Goal: Navigation & Orientation: Find specific page/section

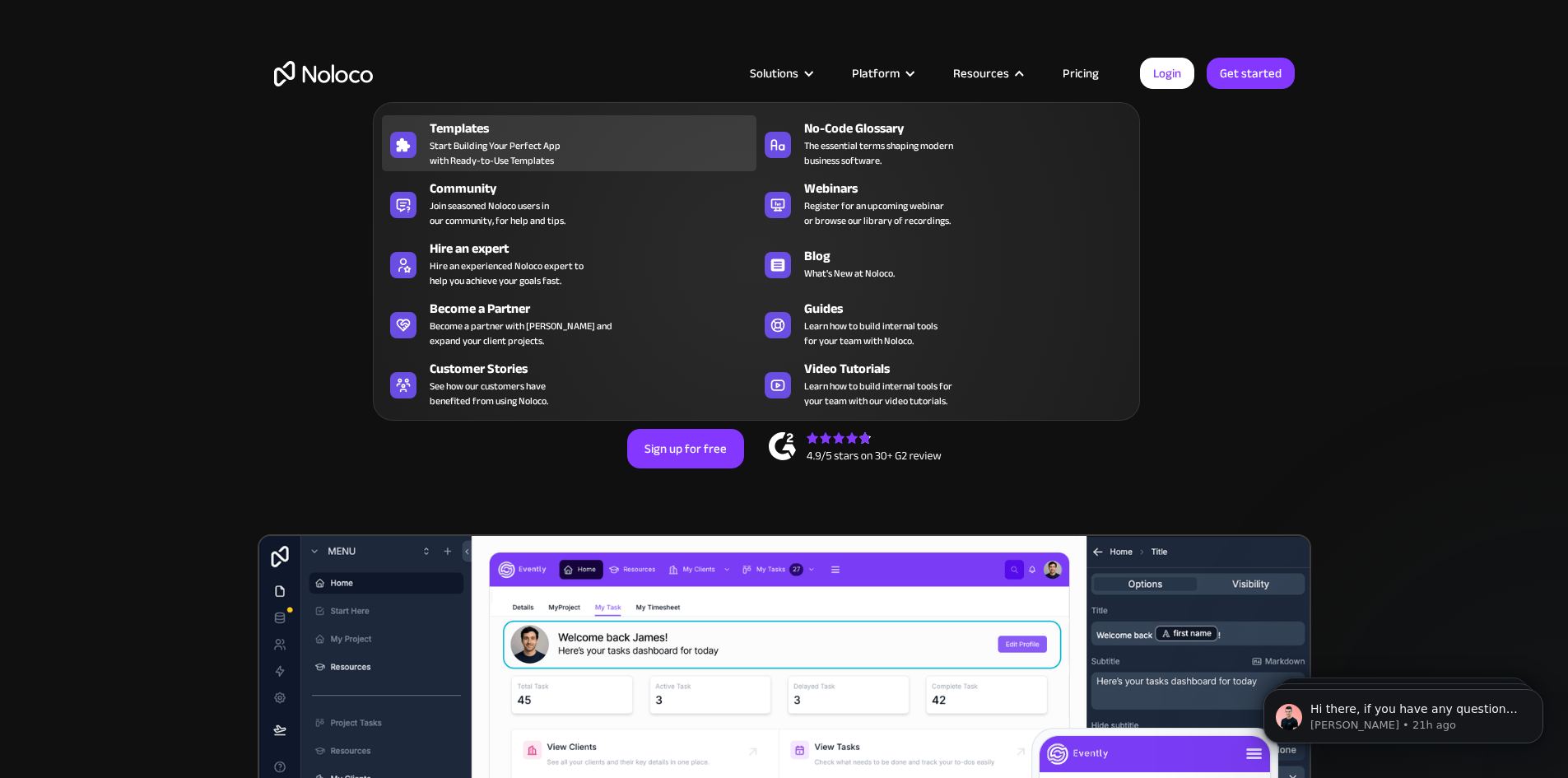
click at [604, 138] on div "Templates" at bounding box center [597, 128] width 334 height 20
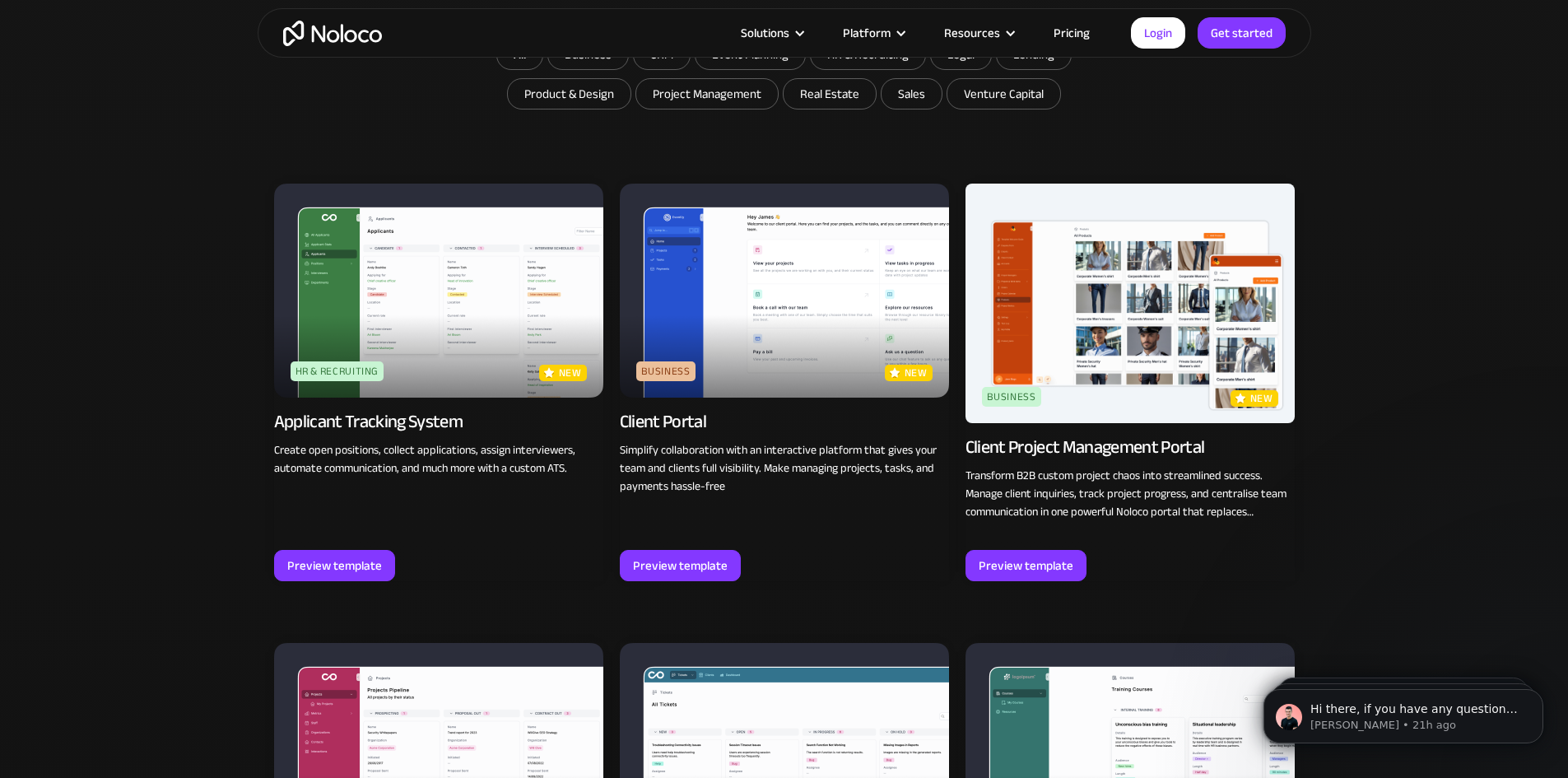
scroll to position [420, 0]
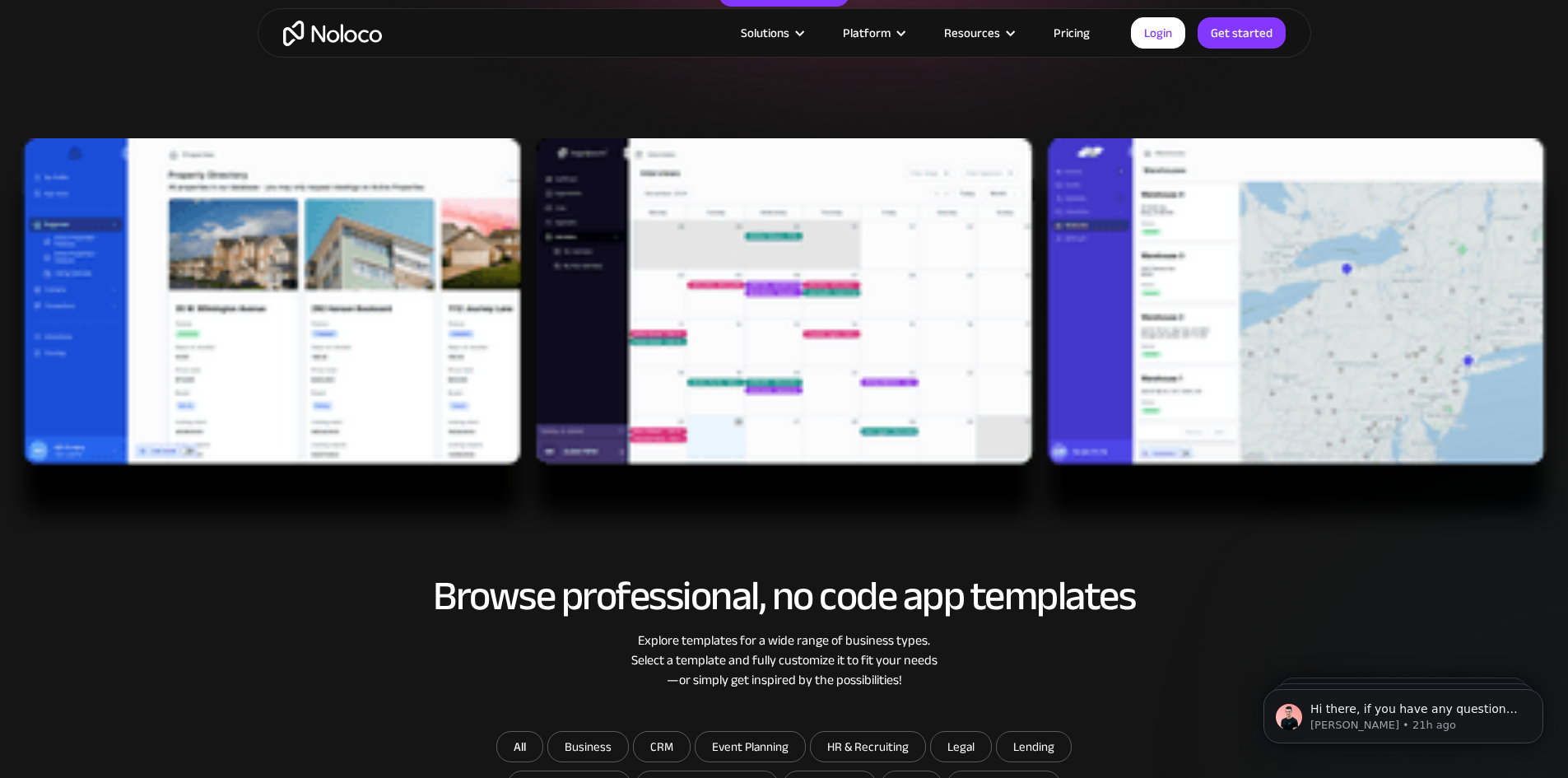
drag, startPoint x: 0, startPoint y: 0, endPoint x: 683, endPoint y: -16, distance: 683.2
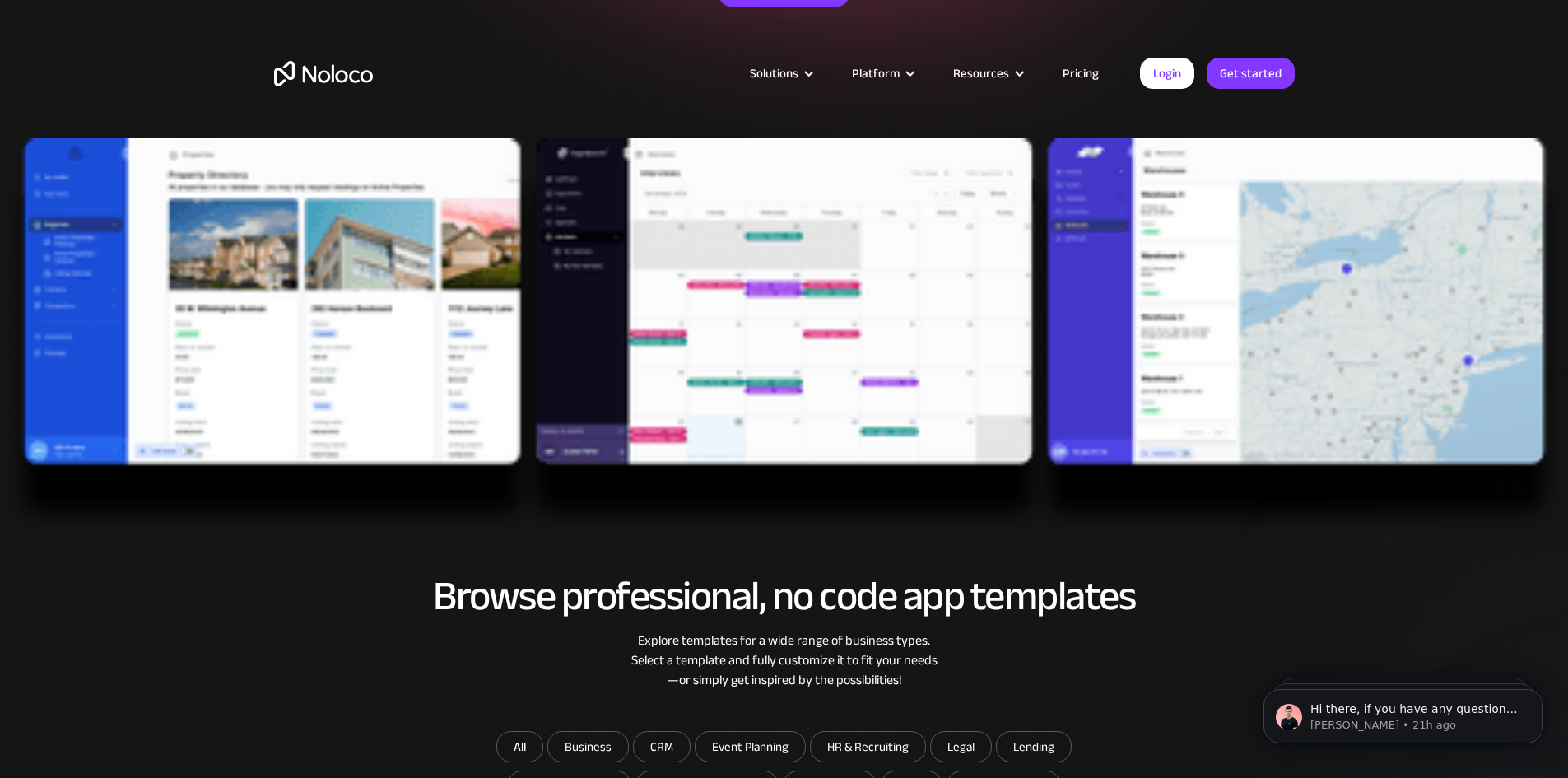
scroll to position [0, 0]
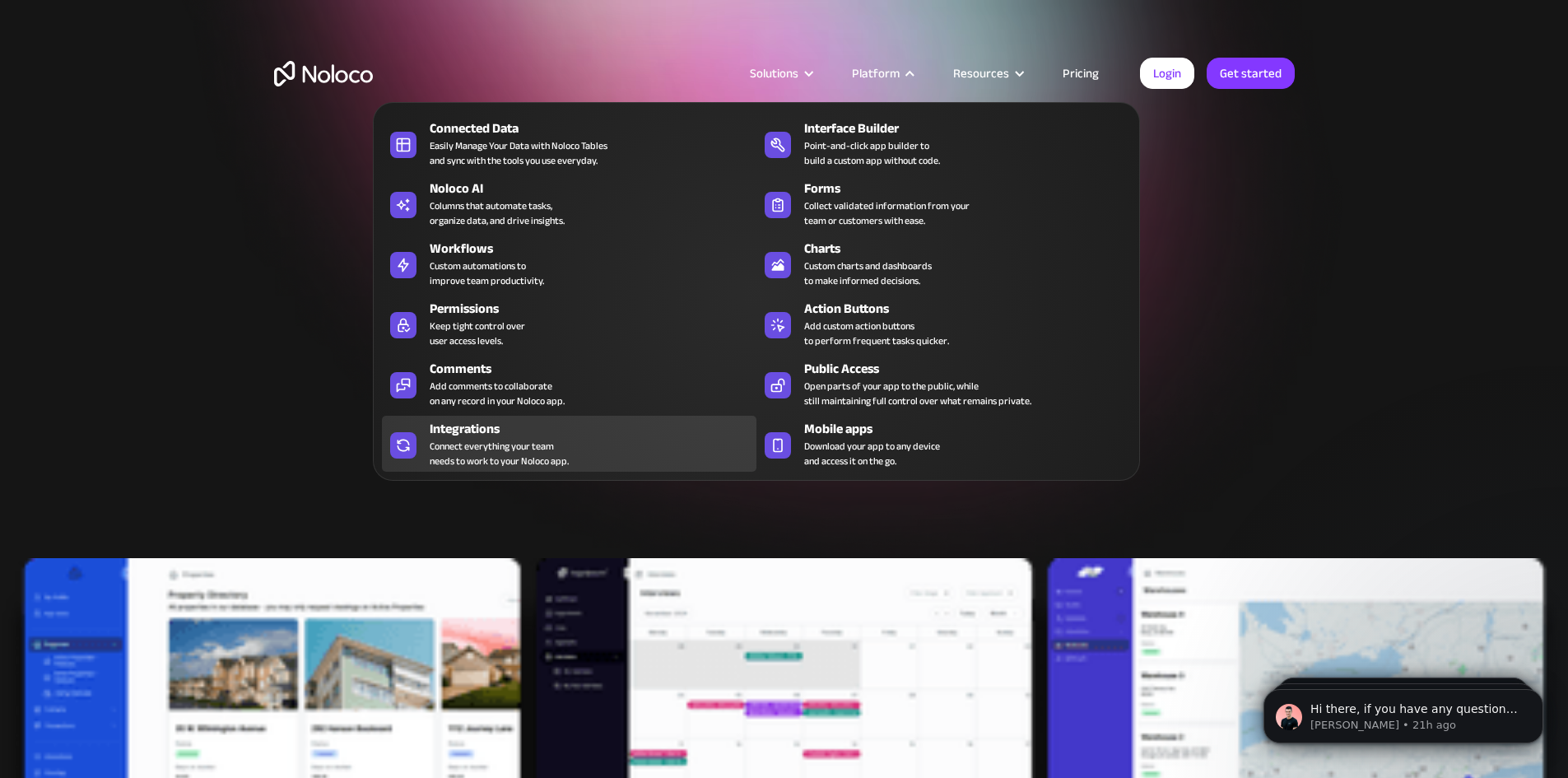
click at [528, 439] on div "Integrations" at bounding box center [597, 428] width 334 height 20
